Goal: Information Seeking & Learning: Learn about a topic

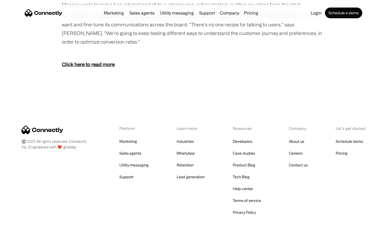
scroll to position [737, 0]
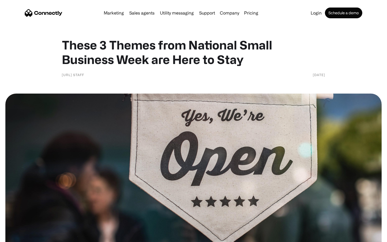
scroll to position [461, 0]
